Goal: Task Accomplishment & Management: Complete application form

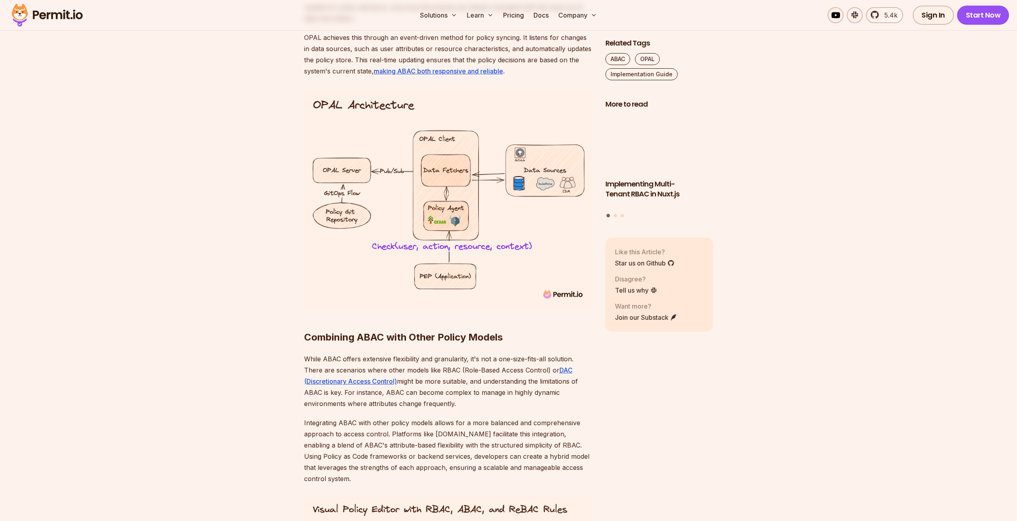
scroll to position [3052, 0]
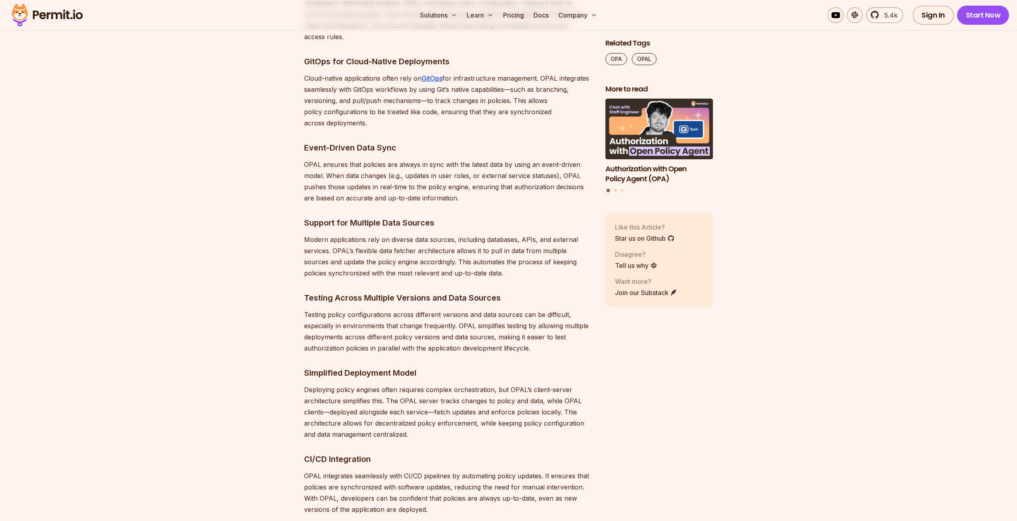
scroll to position [1763, 0]
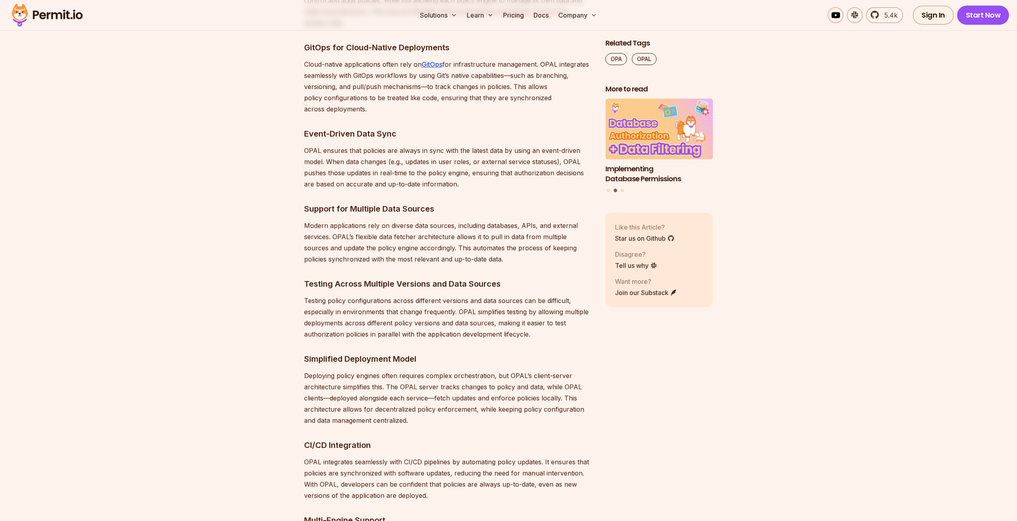
drag, startPoint x: 1002, startPoint y: 203, endPoint x: 1022, endPoint y: 317, distance: 116.5
drag, startPoint x: 1016, startPoint y: 192, endPoint x: 1020, endPoint y: 205, distance: 13.4
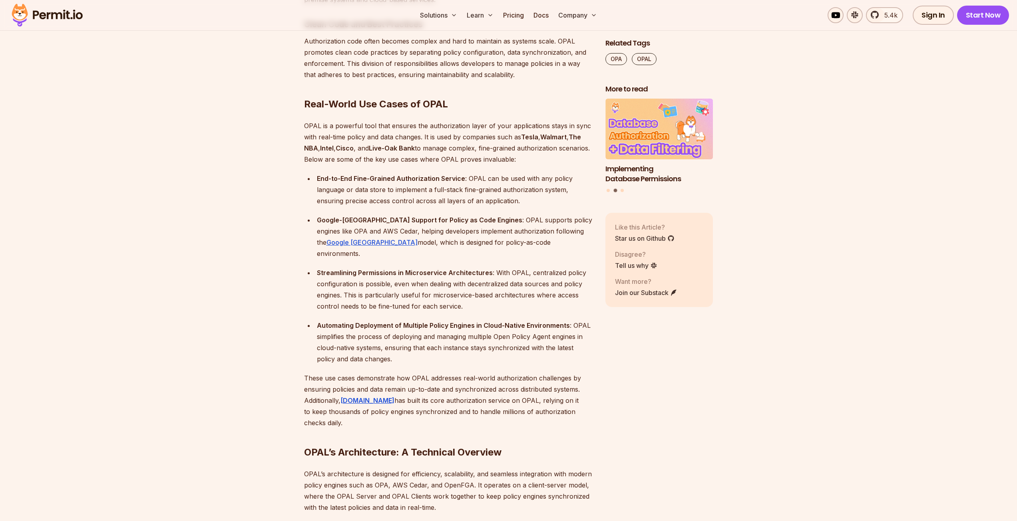
scroll to position [2547, 0]
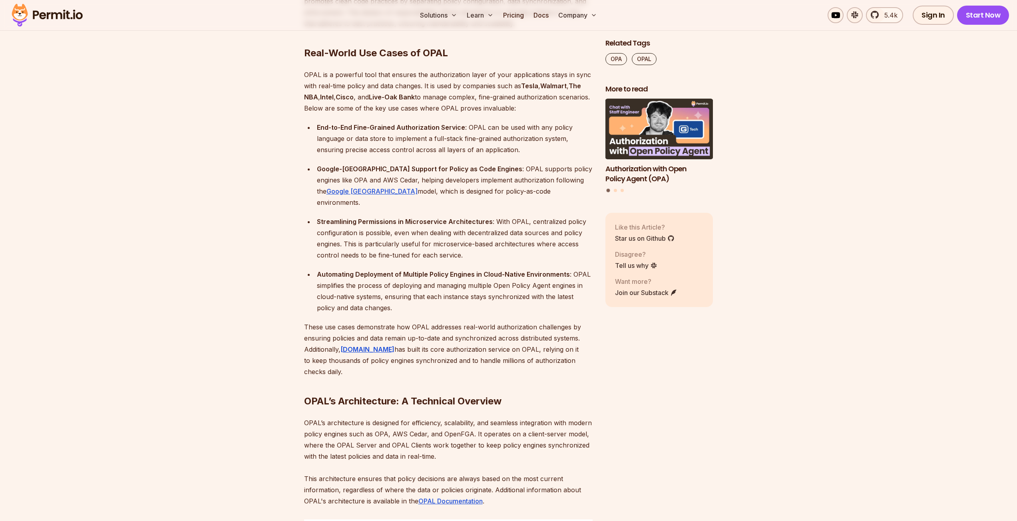
click at [305, 188] on ul "End-to-End Fine-Grained Authorization Service : OPAL can be used with any polic…" at bounding box center [448, 218] width 288 height 192
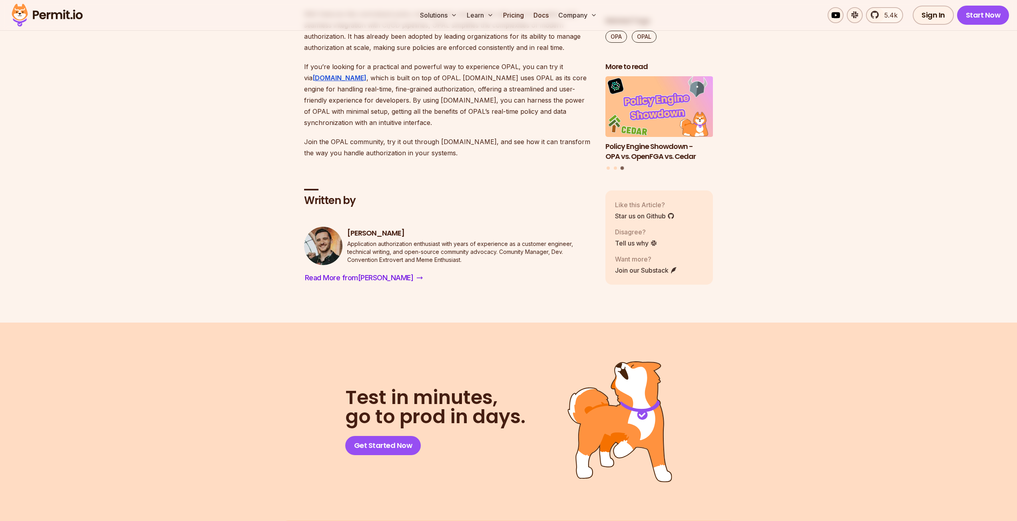
scroll to position [5145, 0]
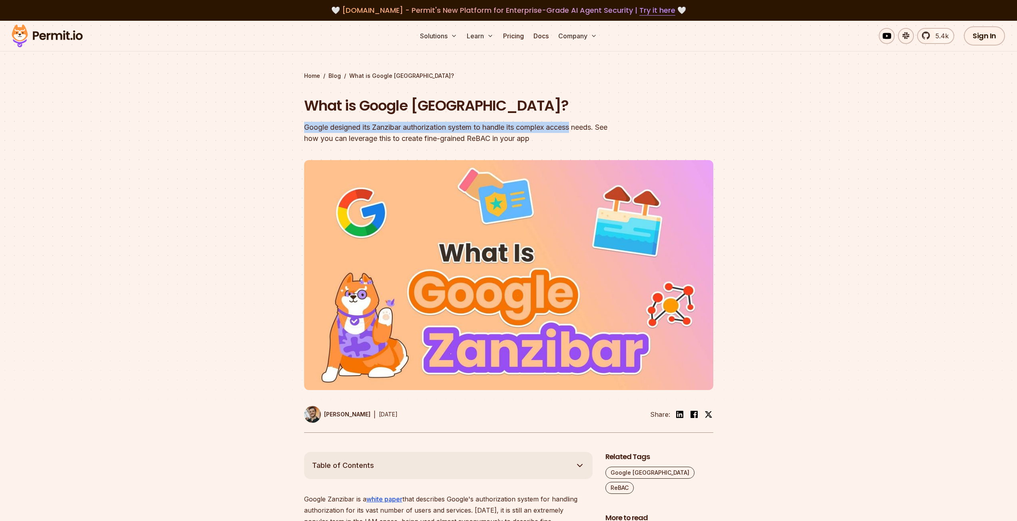
drag, startPoint x: 342, startPoint y: 124, endPoint x: 577, endPoint y: 133, distance: 235.5
click at [577, 133] on section "Home / Blog / What is Google Zanzibar? What is Google Zanzibar? Google designed…" at bounding box center [508, 237] width 1017 height 432
click at [578, 133] on div "Google designed its Zanzibar authorization system to handle its complex access …" at bounding box center [457, 133] width 307 height 22
drag, startPoint x: 578, startPoint y: 139, endPoint x: 569, endPoint y: 139, distance: 8.4
click at [571, 139] on div "Google designed its Zanzibar authorization system to handle its complex access …" at bounding box center [457, 133] width 307 height 22
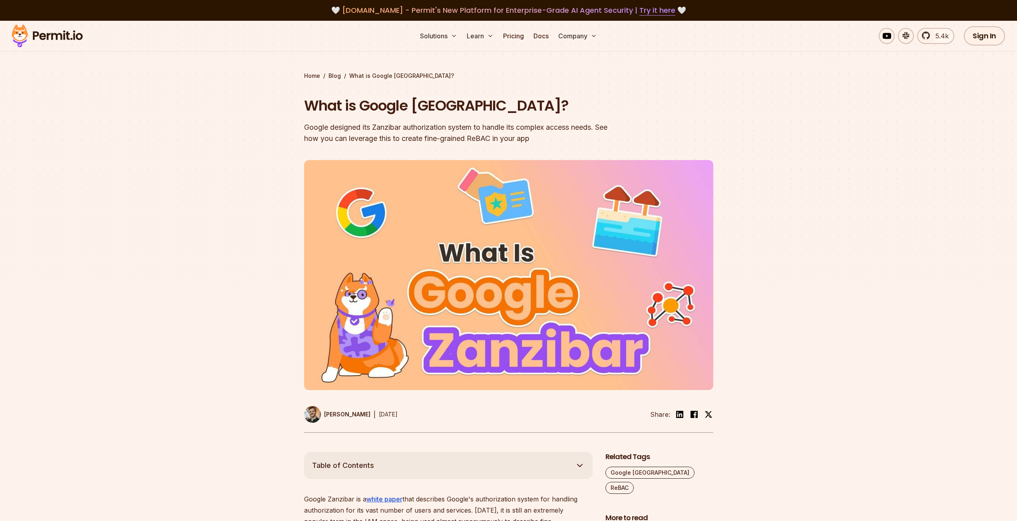
click at [569, 139] on div "Google designed its Zanzibar authorization system to handle its complex access …" at bounding box center [457, 133] width 307 height 22
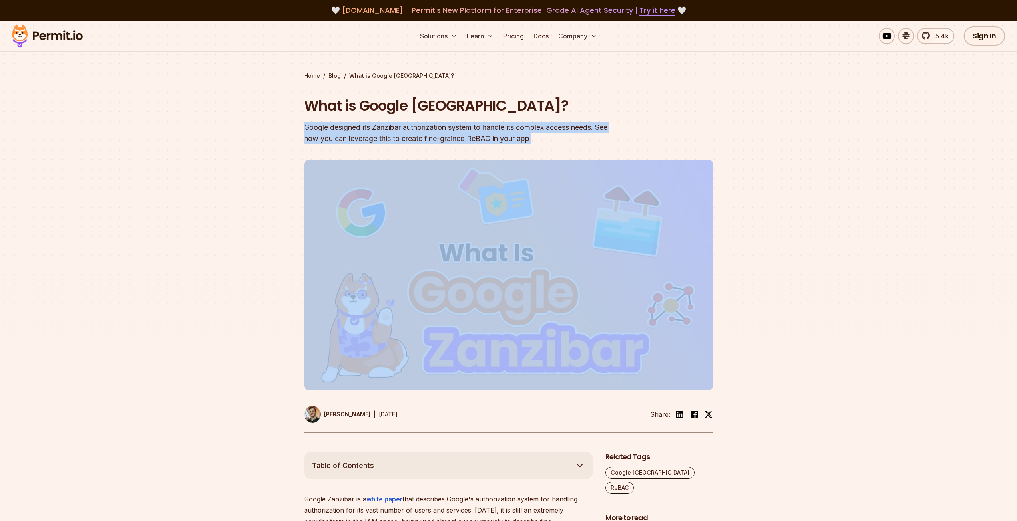
drag, startPoint x: 569, startPoint y: 139, endPoint x: 313, endPoint y: 129, distance: 256.3
click at [313, 129] on div "Google designed its Zanzibar authorization system to handle its complex access …" at bounding box center [457, 133] width 307 height 22
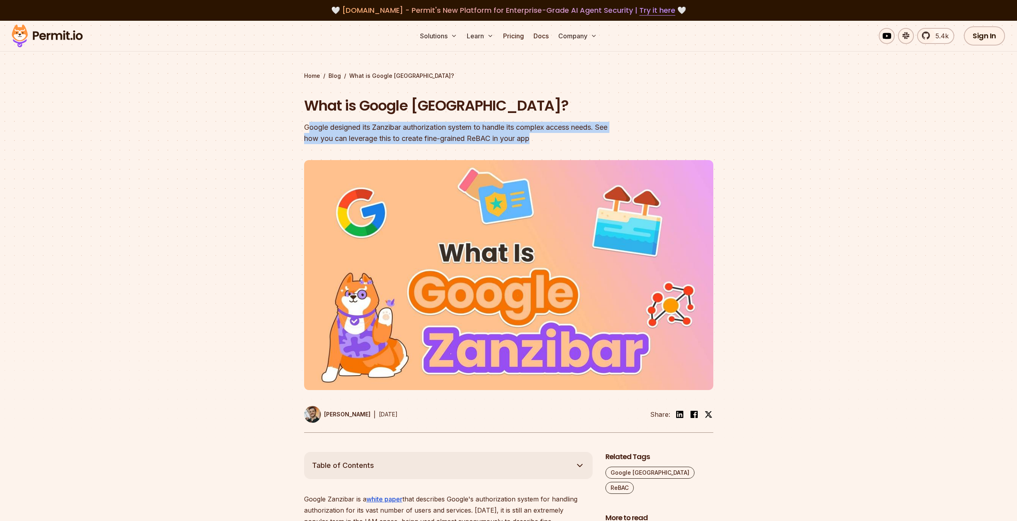
drag, startPoint x: 307, startPoint y: 131, endPoint x: 615, endPoint y: 139, distance: 308.1
click at [615, 139] on header "What is Google Zanzibar? Google designed its Zanzibar authorization system to h…" at bounding box center [508, 265] width 409 height 338
click at [616, 139] on header "What is Google Zanzibar? Google designed its Zanzibar authorization system to h…" at bounding box center [508, 265] width 409 height 338
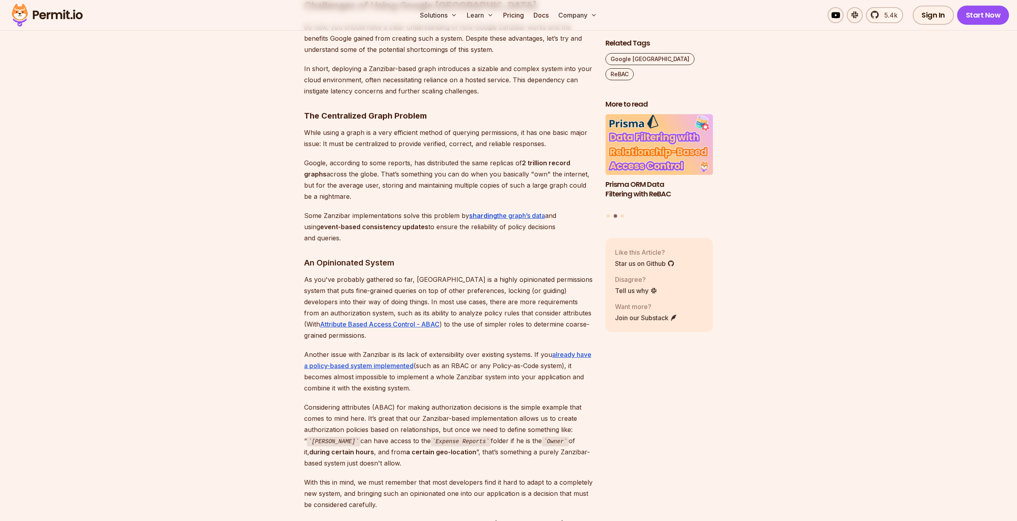
scroll to position [2778, 0]
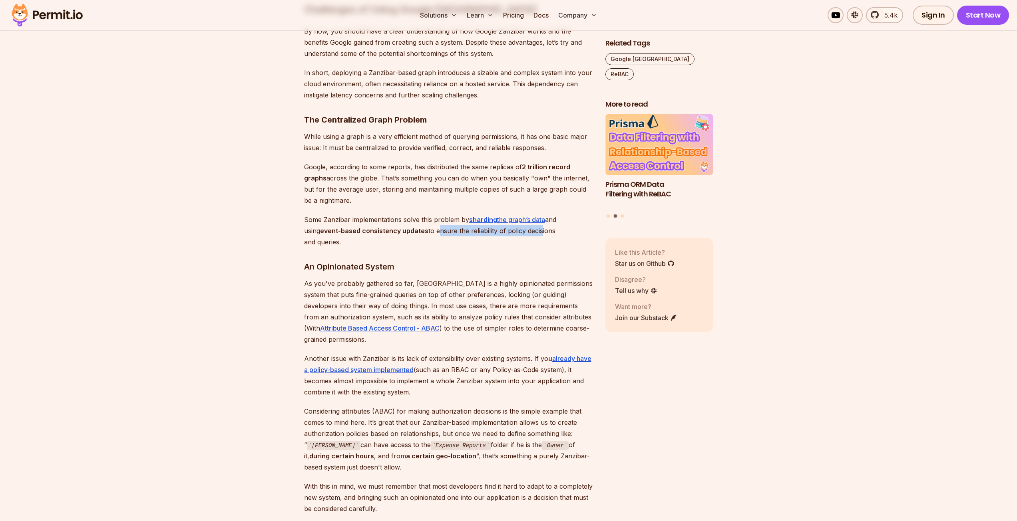
drag, startPoint x: 418, startPoint y: 173, endPoint x: 522, endPoint y: 179, distance: 104.4
click at [522, 214] on p "Some Zanzibar implementations solve this problem by sharding the graph’s data a…" at bounding box center [448, 231] width 288 height 34
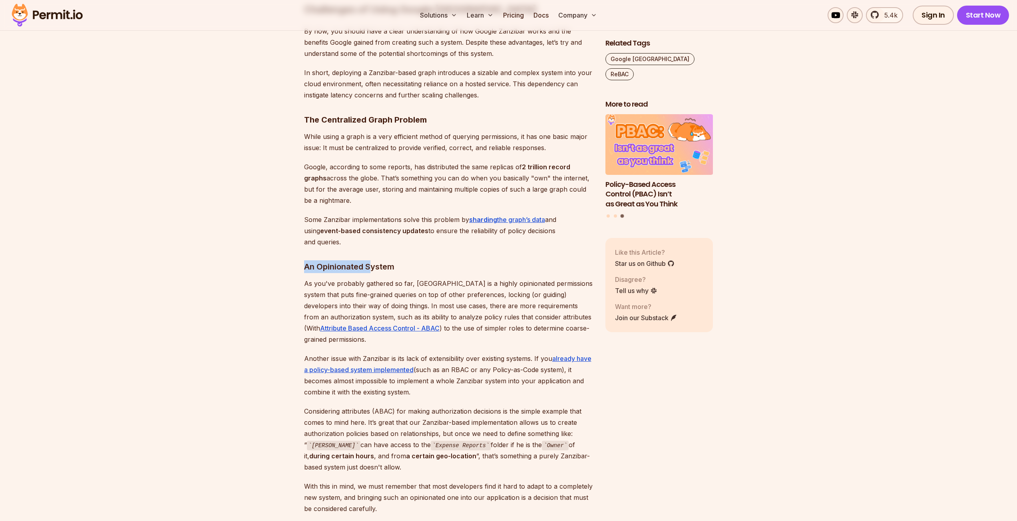
drag, startPoint x: 294, startPoint y: 195, endPoint x: 370, endPoint y: 195, distance: 75.5
click at [370, 260] on h3 "An Opinionated System" at bounding box center [448, 266] width 288 height 13
drag, startPoint x: 499, startPoint y: 214, endPoint x: 539, endPoint y: 215, distance: 39.6
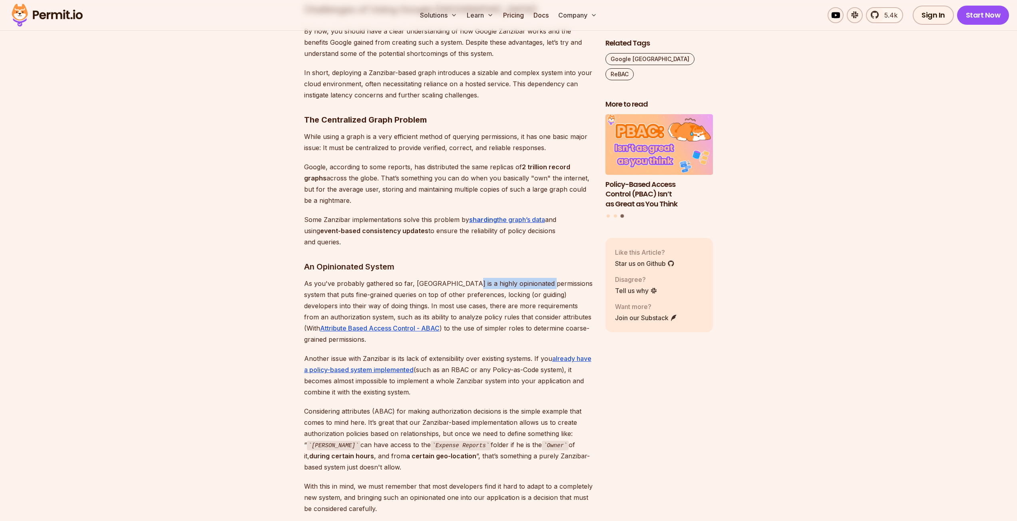
click at [539, 278] on p "As you've probably gathered so far, Zanzibar is a highly opinionated permission…" at bounding box center [448, 311] width 288 height 67
click at [499, 278] on p "As you've probably gathered so far, Zanzibar is a highly opinionated permission…" at bounding box center [448, 311] width 288 height 67
click at [477, 278] on p "As you've probably gathered so far, Zanzibar is a highly opinionated permission…" at bounding box center [448, 311] width 288 height 67
drag, startPoint x: 453, startPoint y: 218, endPoint x: 509, endPoint y: 220, distance: 55.6
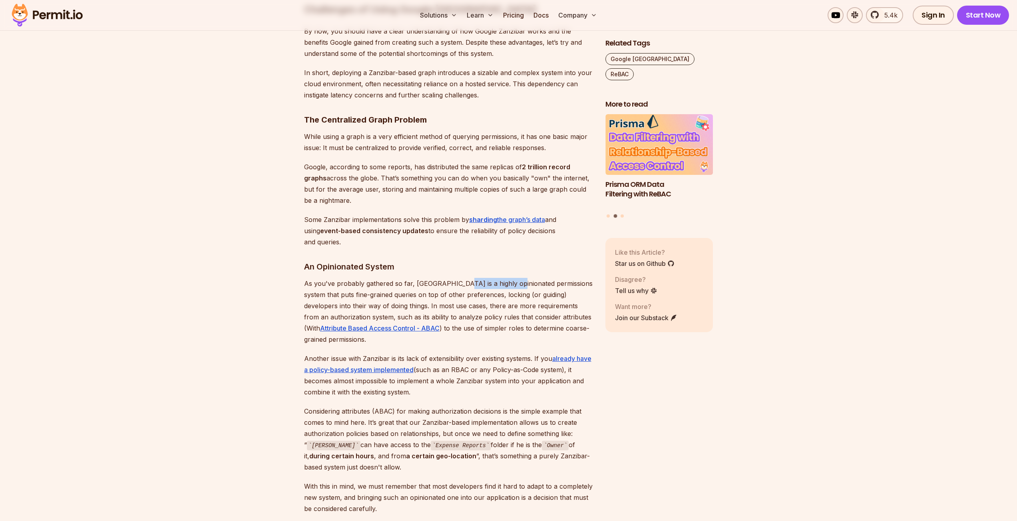
click at [509, 278] on p "As you've probably gathered so far, Zanzibar is a highly opinionated permission…" at bounding box center [448, 311] width 288 height 67
click at [51, 2] on img at bounding box center [47, 15] width 78 height 27
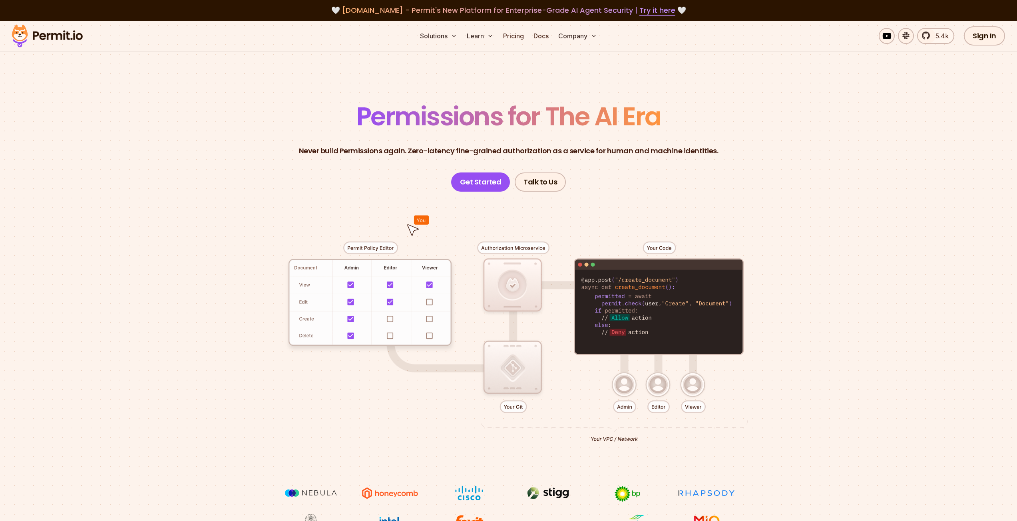
drag, startPoint x: 419, startPoint y: 235, endPoint x: 419, endPoint y: 251, distance: 16.4
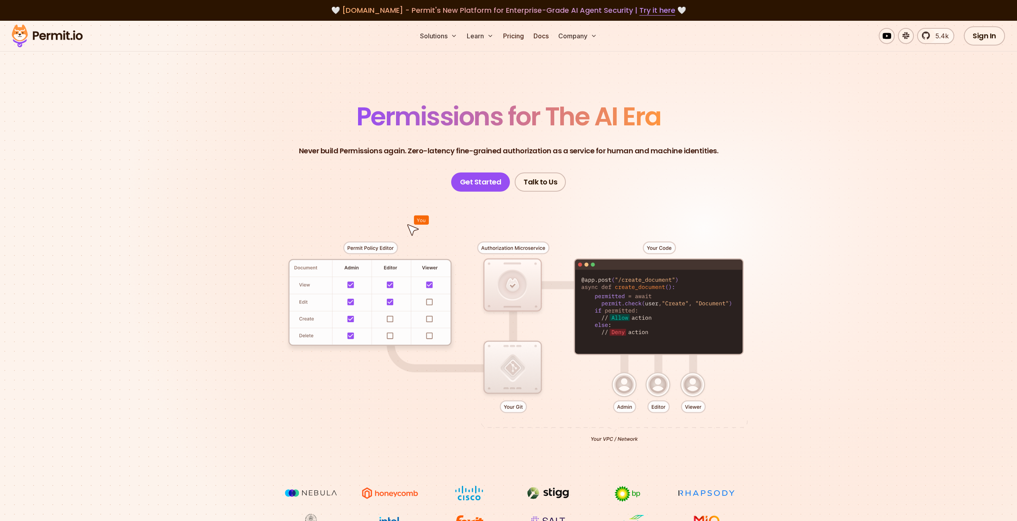
click at [419, 251] on div at bounding box center [508, 339] width 559 height 294
drag, startPoint x: 529, startPoint y: 288, endPoint x: 542, endPoint y: 310, distance: 25.4
click at [542, 309] on div at bounding box center [508, 339] width 559 height 294
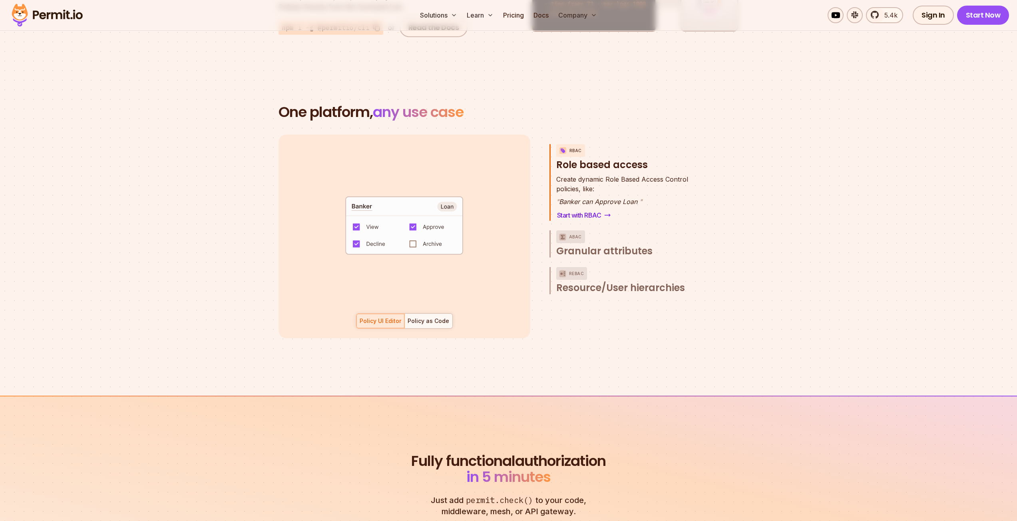
scroll to position [1065, 0]
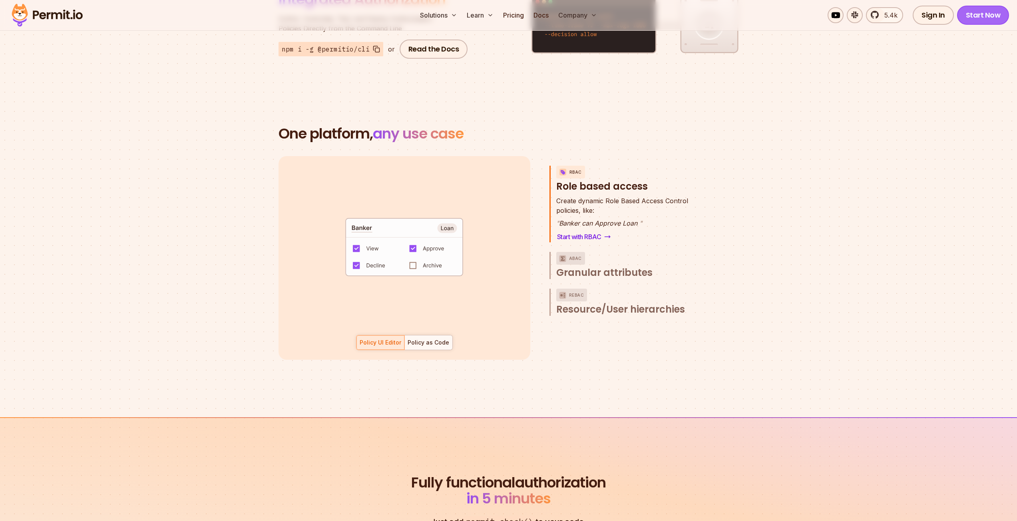
click at [992, 7] on link "Start Now" at bounding box center [983, 15] width 52 height 19
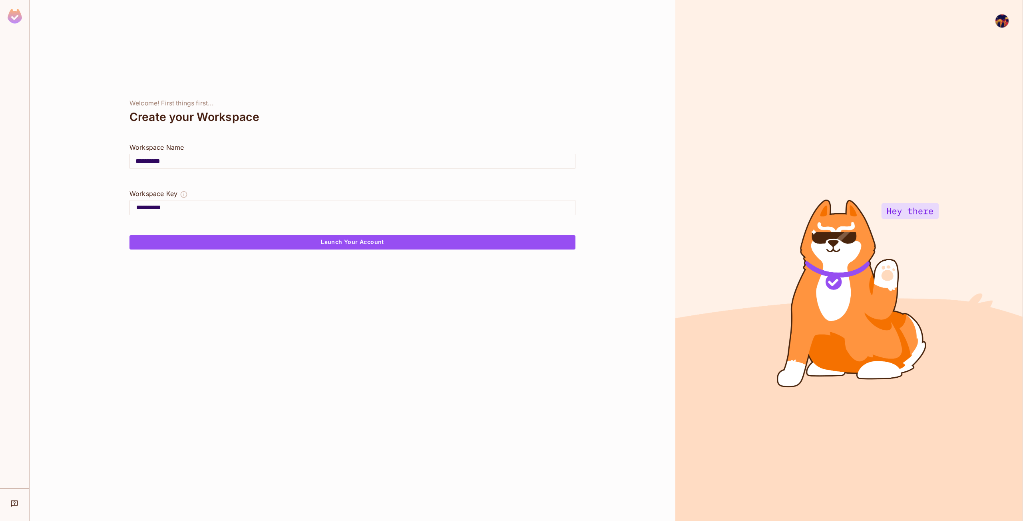
click at [221, 165] on input "**********" at bounding box center [352, 161] width 445 height 22
type input "*"
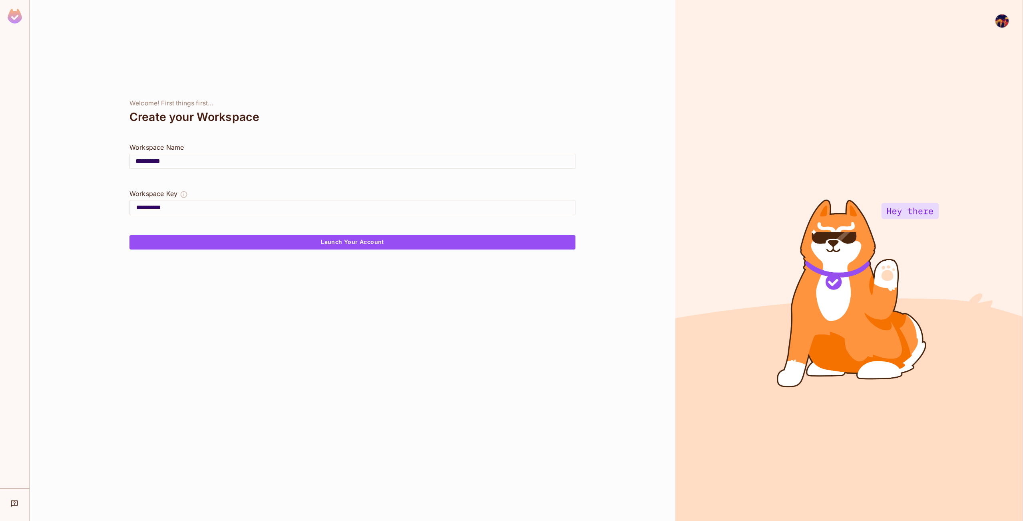
type input "*"
type input "**"
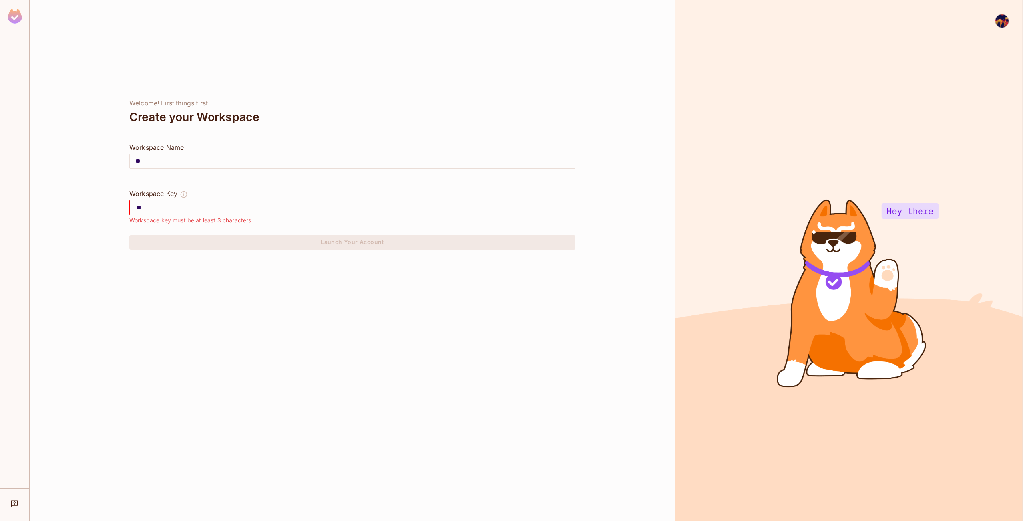
type input "***"
type input "****"
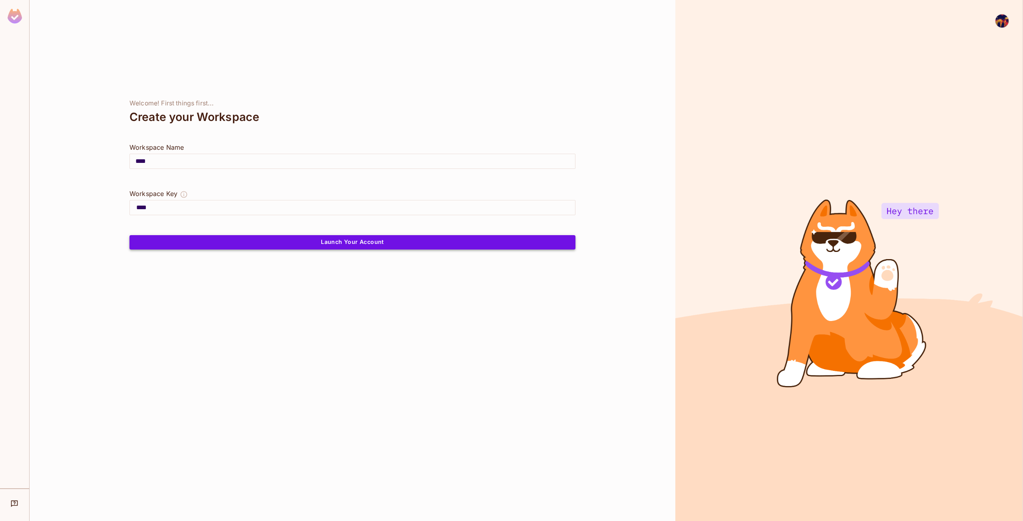
type input "****"
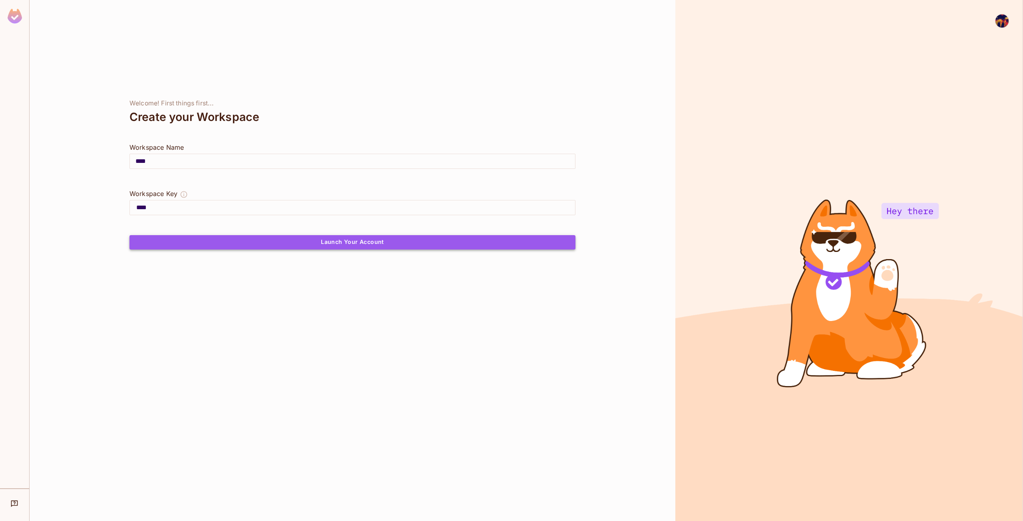
click at [314, 243] on button "Launch Your Account" at bounding box center [352, 242] width 446 height 14
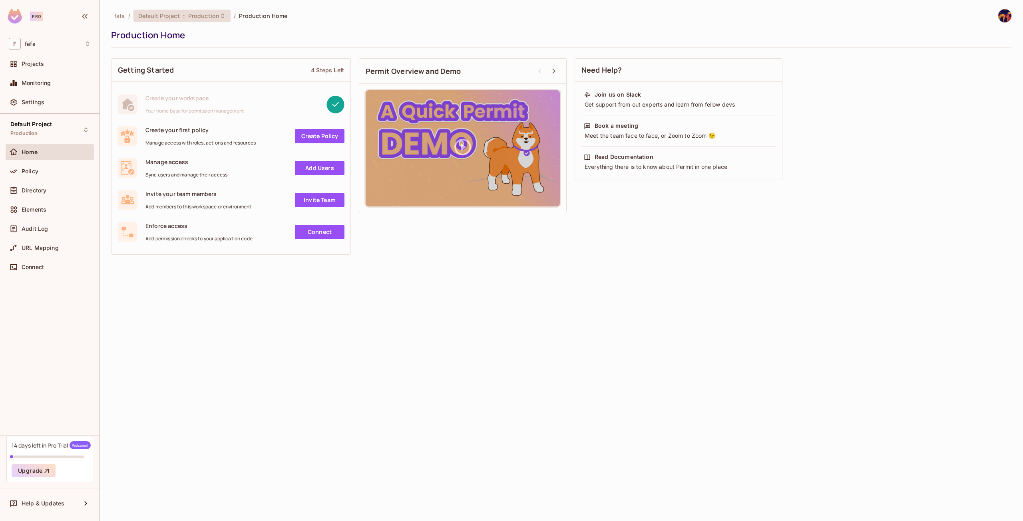
click at [183, 14] on span ":" at bounding box center [184, 16] width 3 height 6
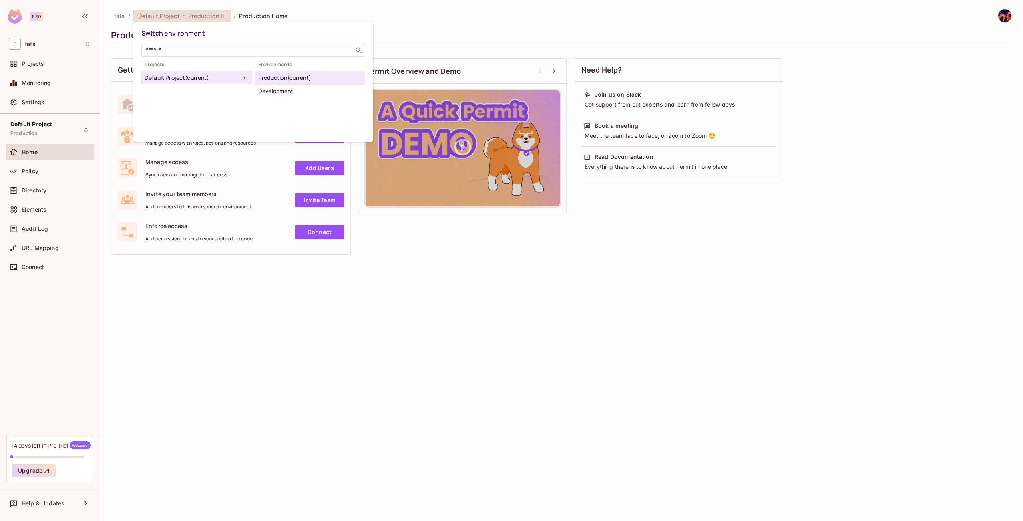
click at [112, 25] on div at bounding box center [511, 260] width 1023 height 521
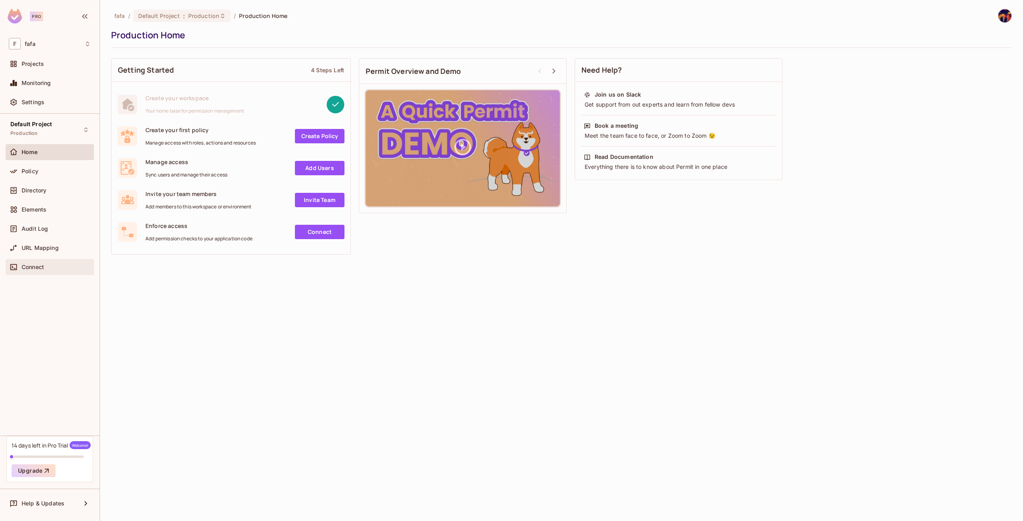
click at [52, 269] on div "Connect" at bounding box center [56, 267] width 69 height 6
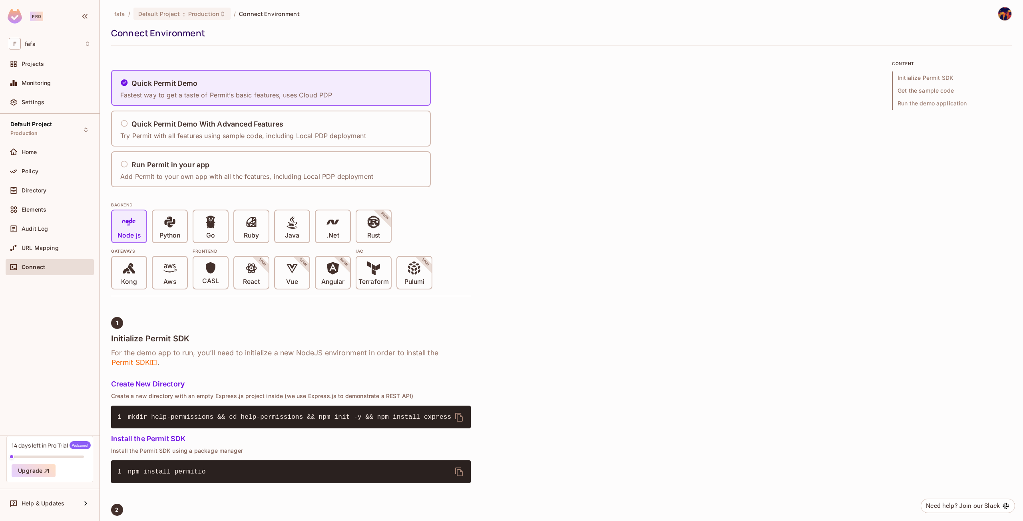
scroll to position [2, 0]
drag, startPoint x: 536, startPoint y: 361, endPoint x: 533, endPoint y: 380, distance: 19.4
drag, startPoint x: 529, startPoint y: 409, endPoint x: 527, endPoint y: 420, distance: 11.3
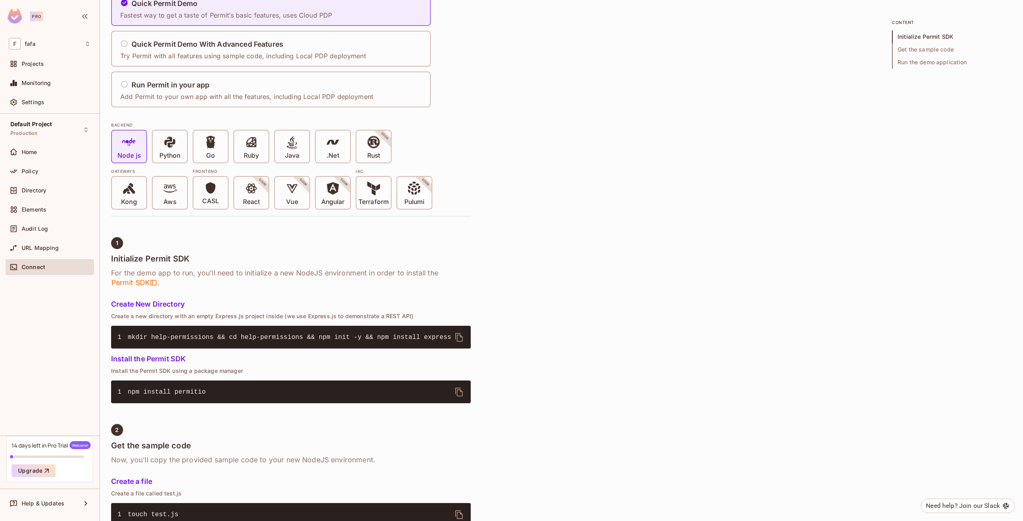
scroll to position [72, 0]
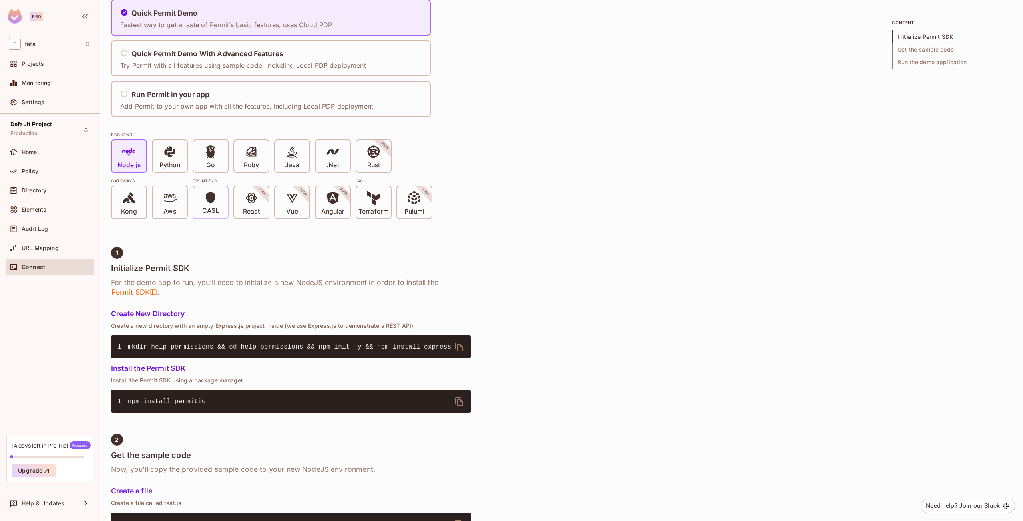
click at [213, 202] on icon at bounding box center [211, 198] width 10 height 12
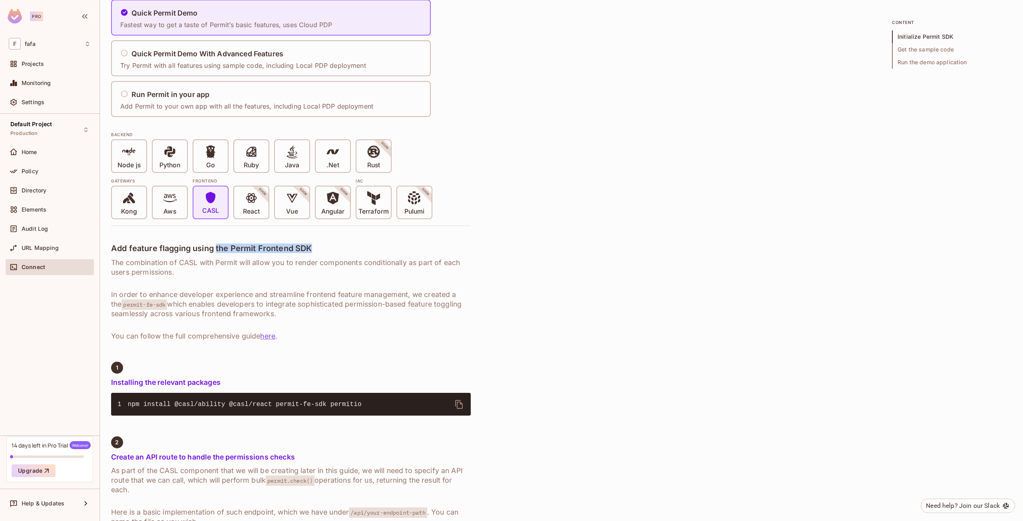
drag, startPoint x: 330, startPoint y: 250, endPoint x: 217, endPoint y: 245, distance: 113.2
click at [217, 245] on h4 "Add feature flagging using the Permit Frontend SDK" at bounding box center [291, 249] width 360 height 10
click at [189, 260] on h6 "The combination of CASL with Permit will allow you to render components conditi…" at bounding box center [291, 267] width 360 height 19
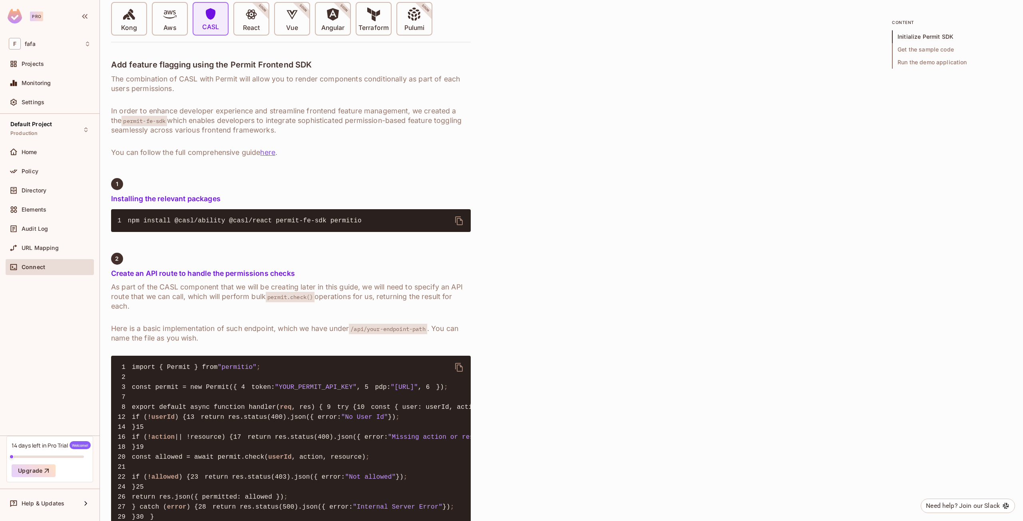
scroll to position [90, 0]
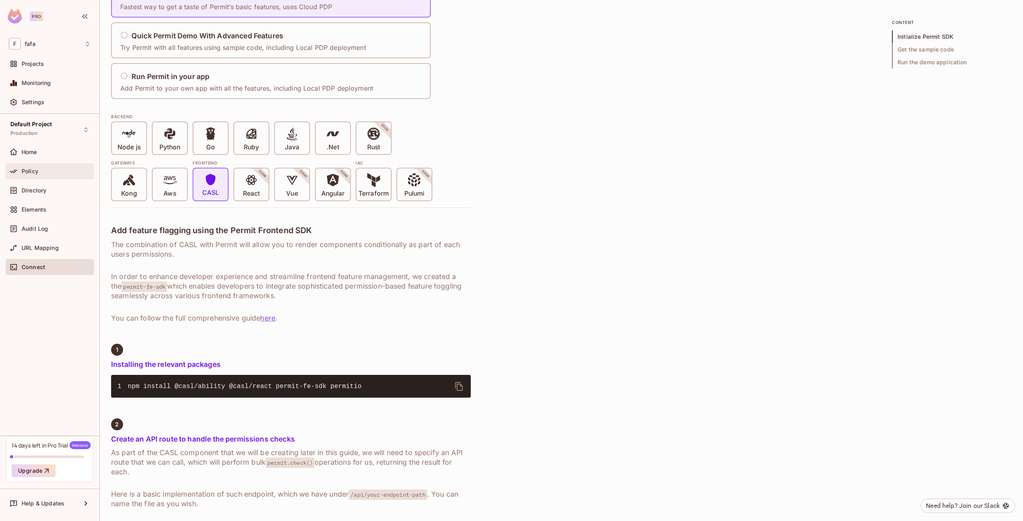
click at [47, 173] on div "Policy" at bounding box center [56, 171] width 69 height 6
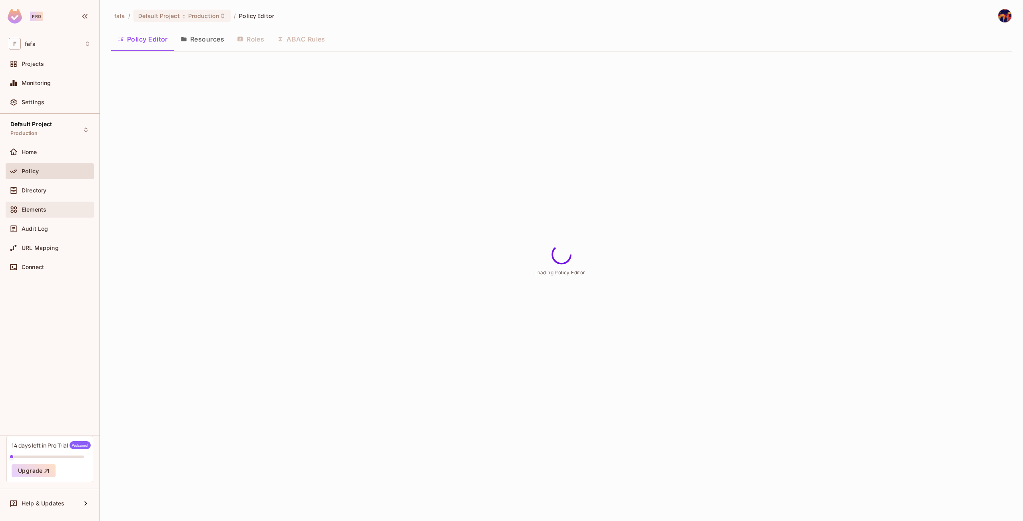
click at [47, 206] on div "Elements" at bounding box center [50, 210] width 82 height 10
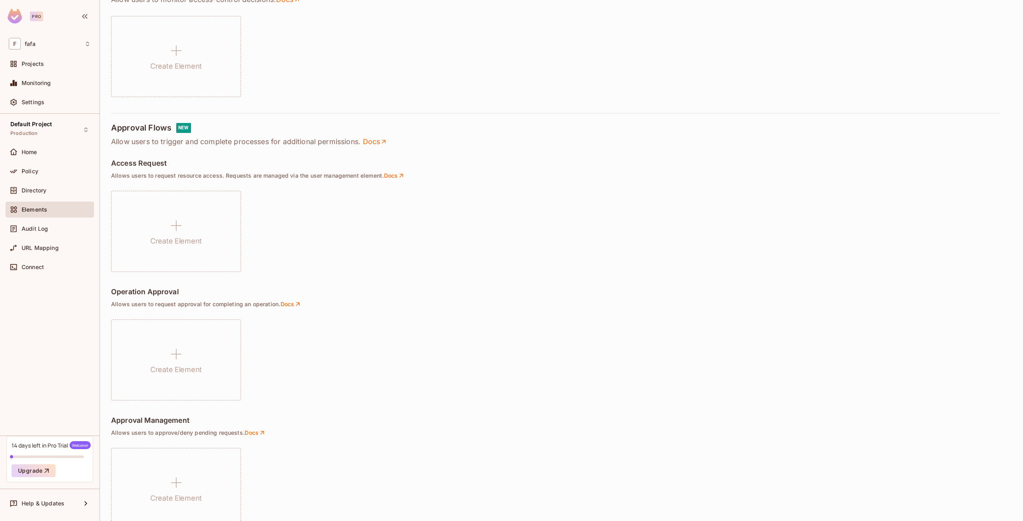
scroll to position [369, 0]
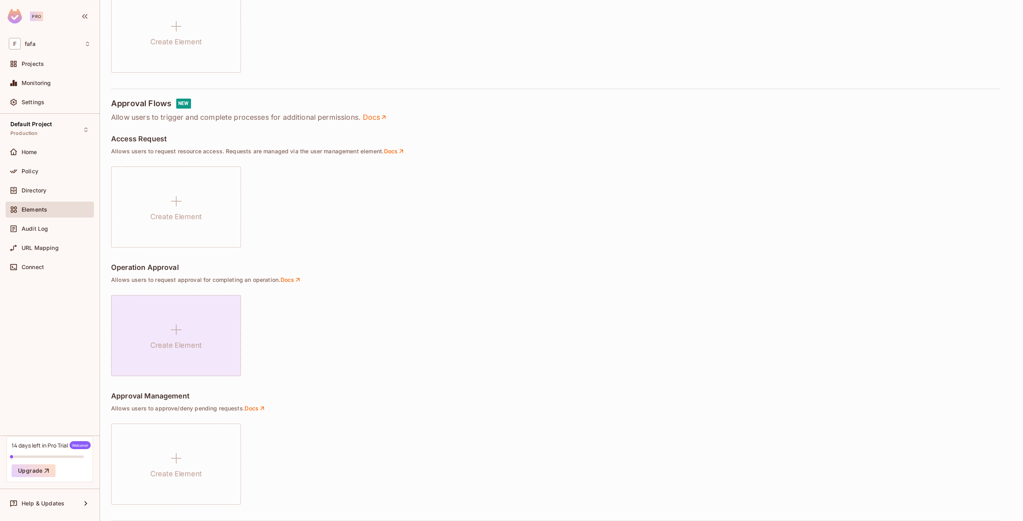
click at [186, 325] on div "Create Element" at bounding box center [176, 335] width 130 height 81
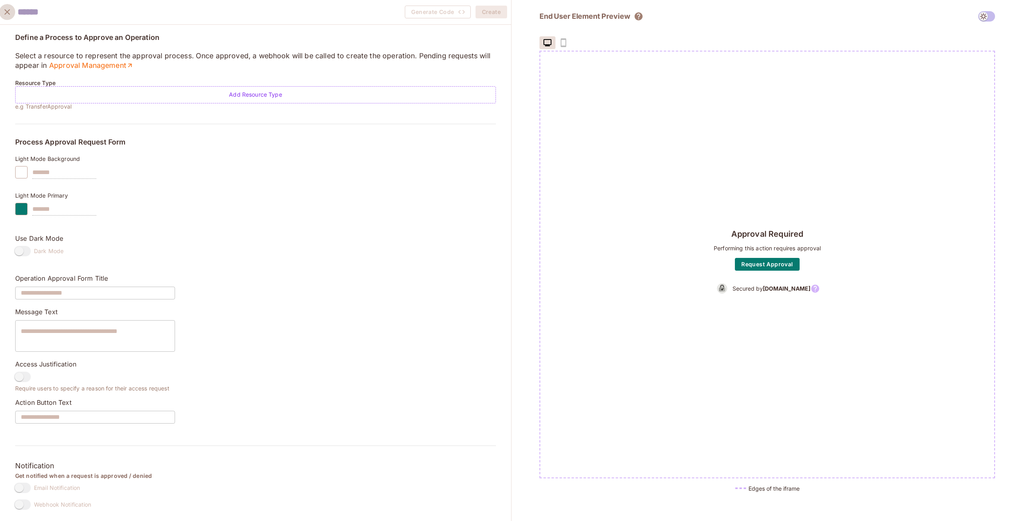
click at [10, 10] on icon "close" at bounding box center [7, 12] width 10 height 10
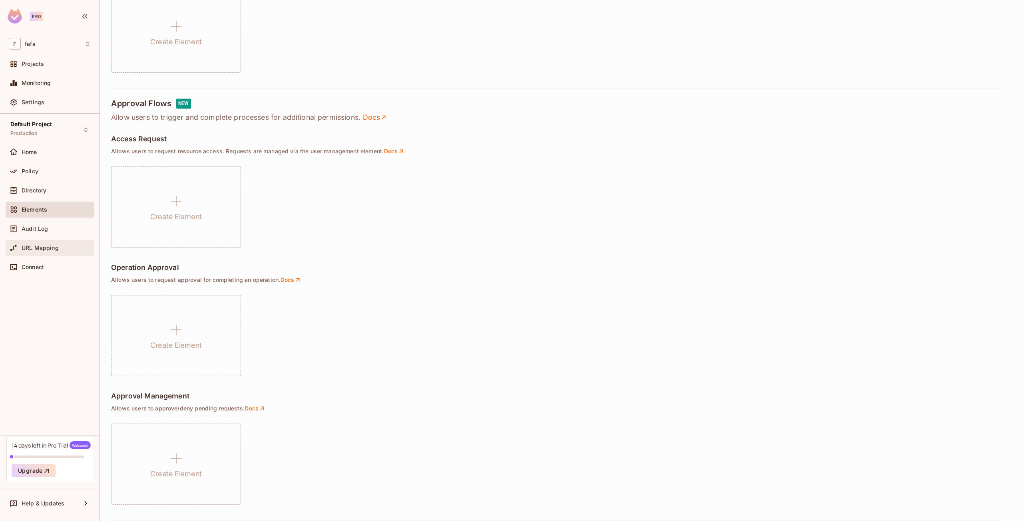
click at [54, 246] on span "URL Mapping" at bounding box center [40, 248] width 37 height 6
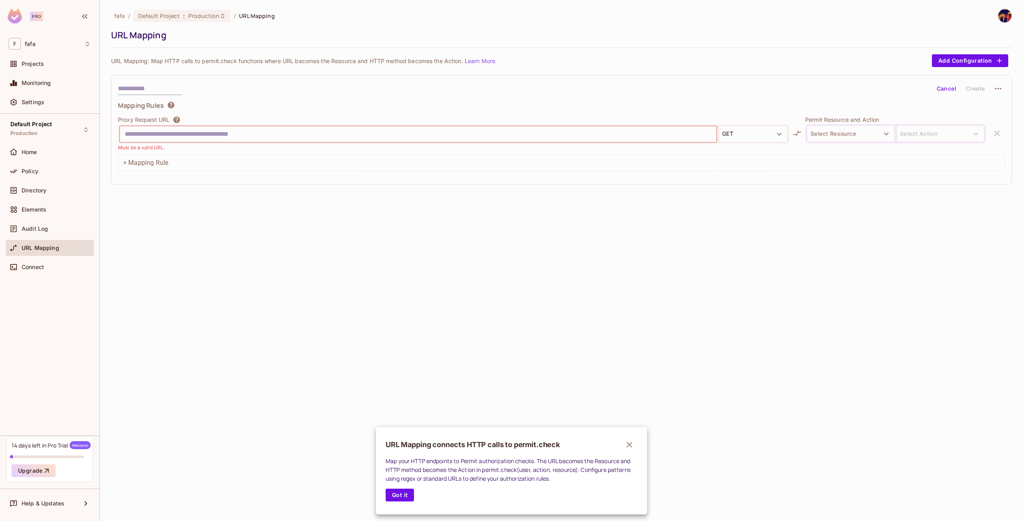
click at [55, 252] on div at bounding box center [511, 260] width 1023 height 521
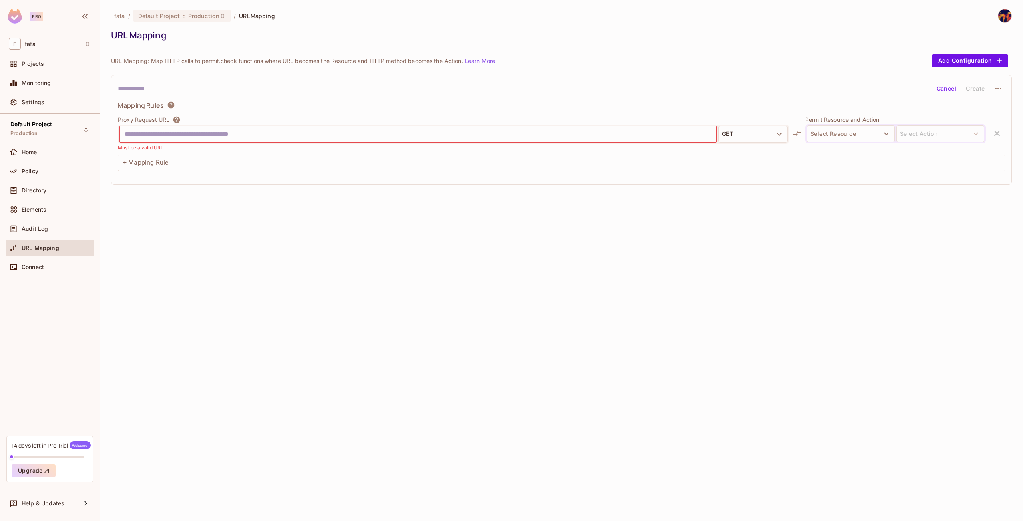
click at [57, 266] on div "Connect" at bounding box center [56, 267] width 69 height 6
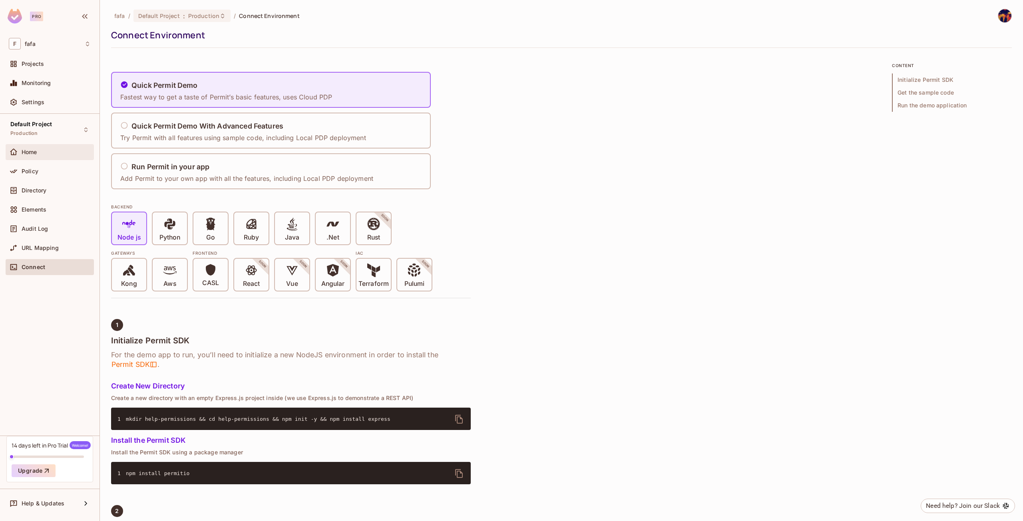
click at [56, 146] on div "Home" at bounding box center [50, 152] width 88 height 16
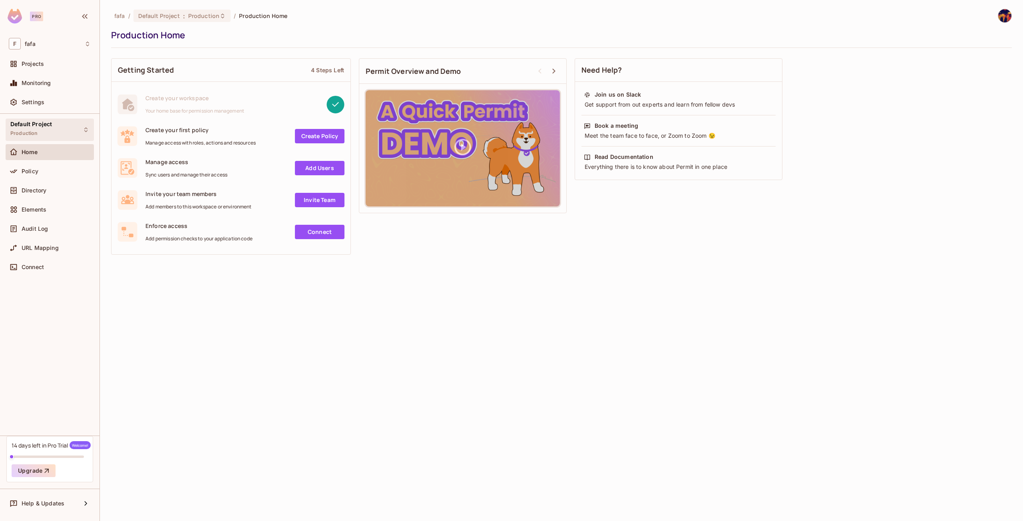
click at [61, 127] on div "Default Project Production" at bounding box center [50, 130] width 88 height 22
click at [310, 129] on div "Create your first policy Manage access with roles, actions and resources Create…" at bounding box center [230, 136] width 227 height 20
click at [310, 131] on link "Create Policy" at bounding box center [320, 136] width 50 height 14
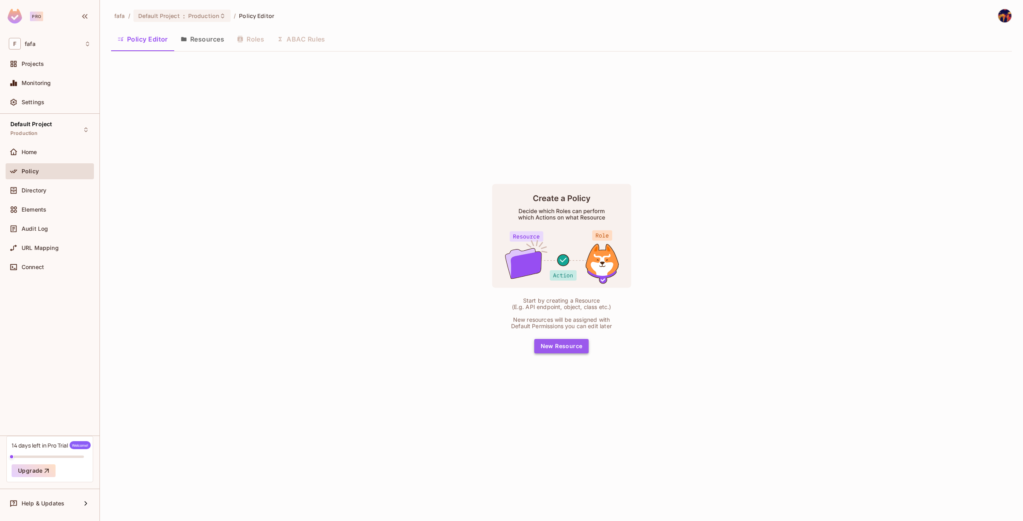
click at [567, 346] on button "New Resource" at bounding box center [561, 346] width 55 height 14
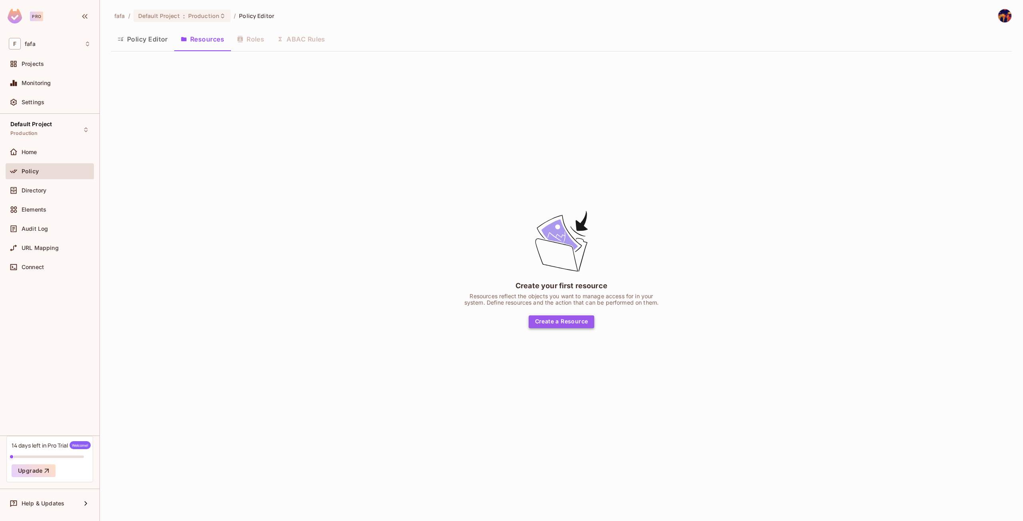
click at [551, 322] on button "Create a Resource" at bounding box center [562, 322] width 66 height 13
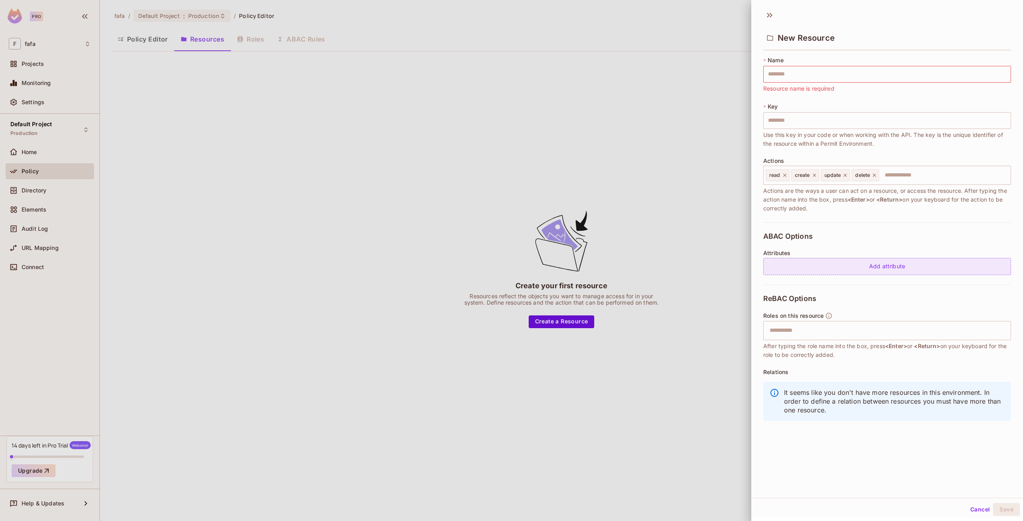
click at [828, 271] on div "Add attribute" at bounding box center [887, 266] width 248 height 17
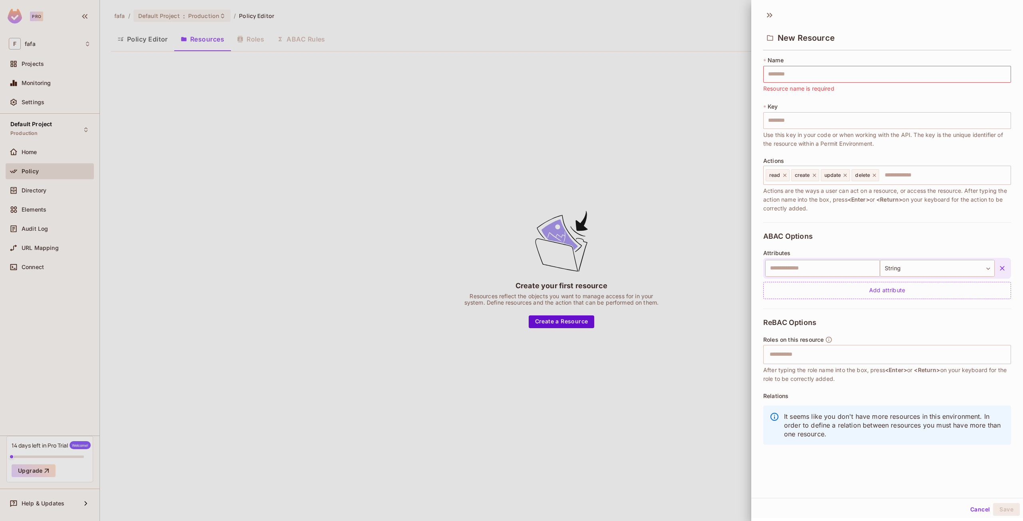
click at [925, 278] on div "​ String ****** ​" at bounding box center [887, 268] width 248 height 21
click at [926, 272] on body "Pro F fafa Projects Monitoring Settings Default Project Production Home Policy …" at bounding box center [511, 260] width 1023 height 521
click at [926, 272] on div at bounding box center [511, 260] width 1023 height 521
click at [785, 355] on input "text" at bounding box center [886, 355] width 243 height 16
click at [998, 264] on icon "button" at bounding box center [1002, 268] width 8 height 8
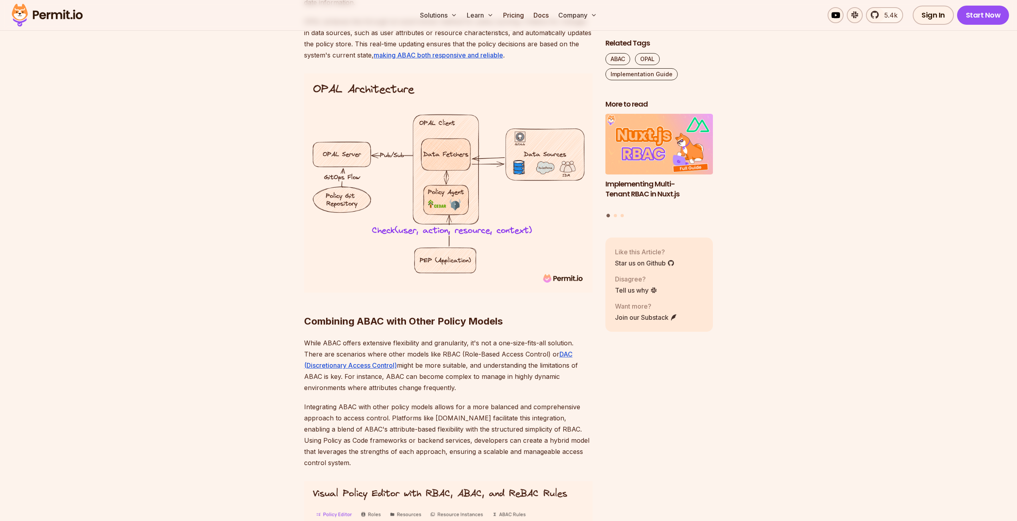
scroll to position [3053, 0]
drag, startPoint x: 260, startPoint y: 209, endPoint x: 259, endPoint y: 214, distance: 4.9
